Goal: Find specific page/section: Find specific page/section

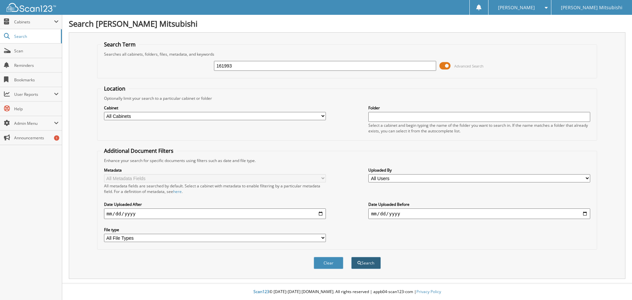
type input "161993"
click at [372, 264] on button "Search" at bounding box center [366, 263] width 30 height 12
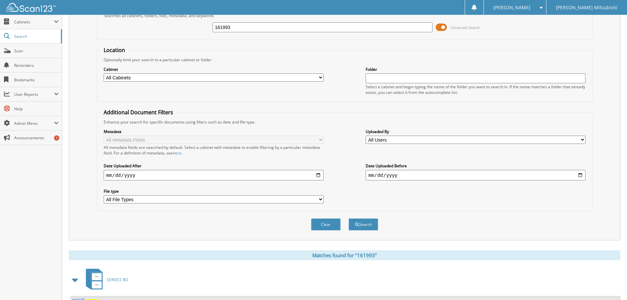
scroll to position [165, 0]
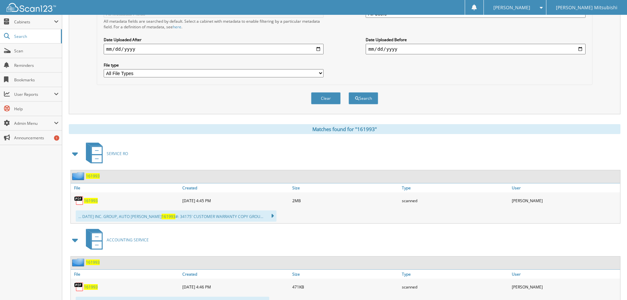
click at [92, 203] on span "161993" at bounding box center [91, 201] width 14 height 6
drag, startPoint x: 332, startPoint y: 97, endPoint x: 323, endPoint y: 92, distance: 9.9
click at [331, 97] on button "Clear" at bounding box center [326, 98] width 30 height 12
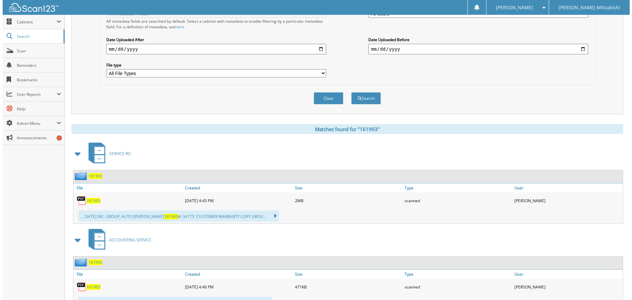
scroll to position [0, 0]
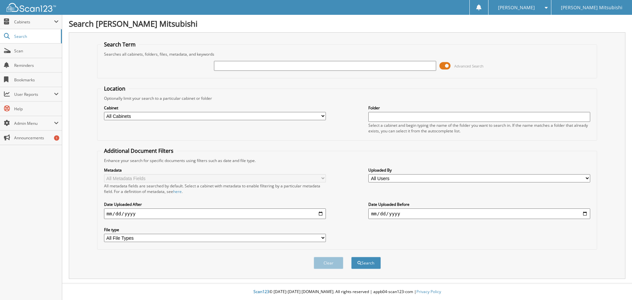
click at [269, 67] on input "text" at bounding box center [325, 66] width 222 height 10
paste input "161519"
type input "161519"
click at [369, 263] on button "Search" at bounding box center [366, 263] width 30 height 12
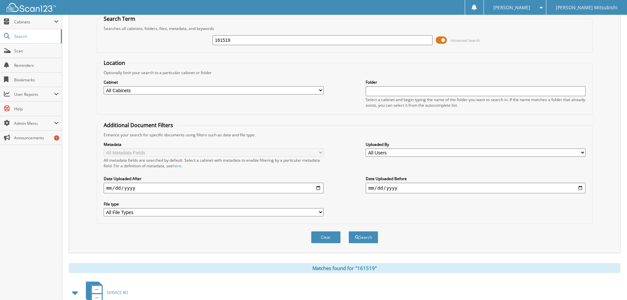
scroll to position [165, 0]
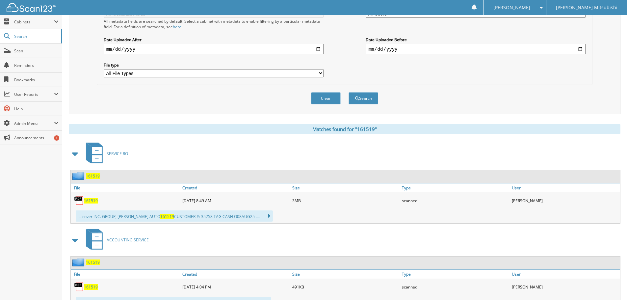
click at [91, 200] on span "161519" at bounding box center [91, 201] width 14 height 6
